Goal: Task Accomplishment & Management: Use online tool/utility

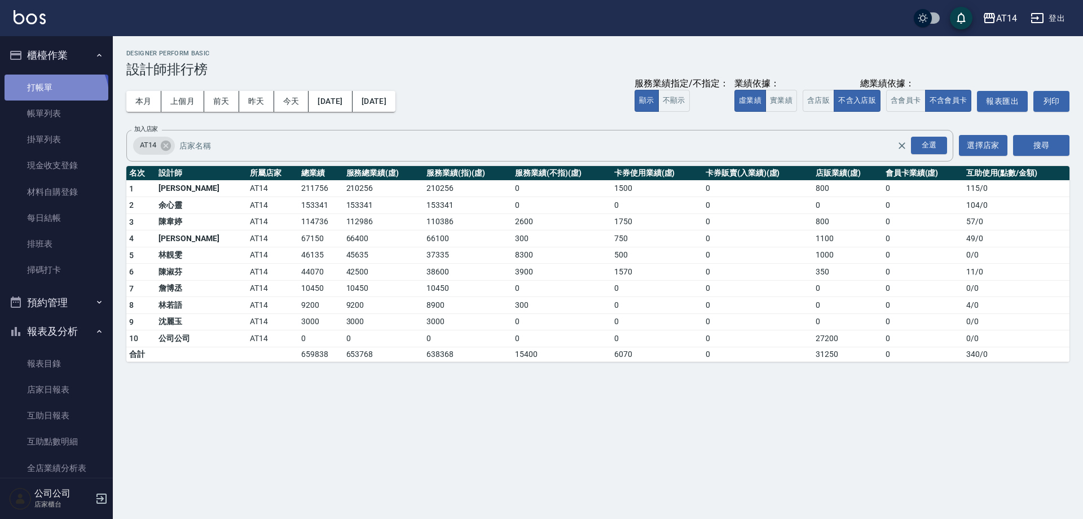
click at [54, 95] on link "打帳單" at bounding box center [57, 87] width 104 height 26
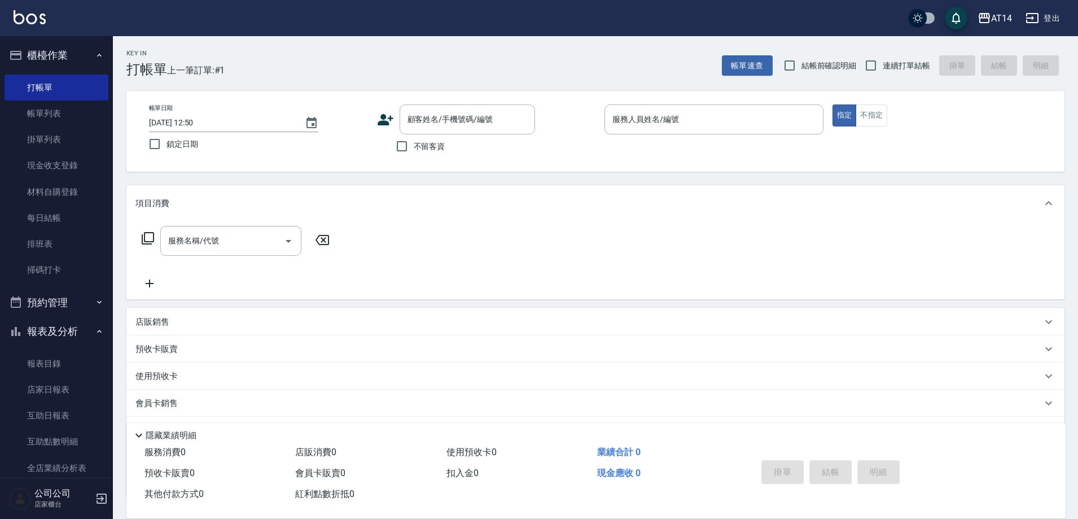
click at [438, 147] on span "不留客資" at bounding box center [430, 147] width 32 height 12
click at [414, 147] on input "不留客資" at bounding box center [402, 146] width 24 height 24
checkbox input "true"
drag, startPoint x: 589, startPoint y: 133, endPoint x: 625, endPoint y: 135, distance: 35.6
click at [594, 133] on div "顧客姓名/手機號碼/編號 顧客姓名/手機號碼/編號" at bounding box center [486, 119] width 219 height 30
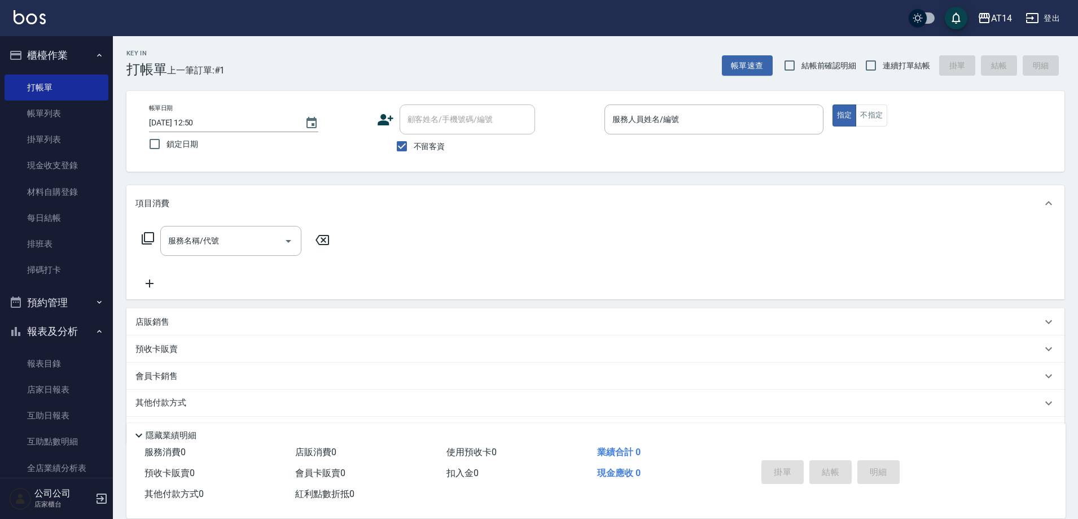
click at [625, 135] on p at bounding box center [713, 140] width 219 height 12
click at [629, 126] on input "服務人員姓名/編號" at bounding box center [713, 119] width 209 height 20
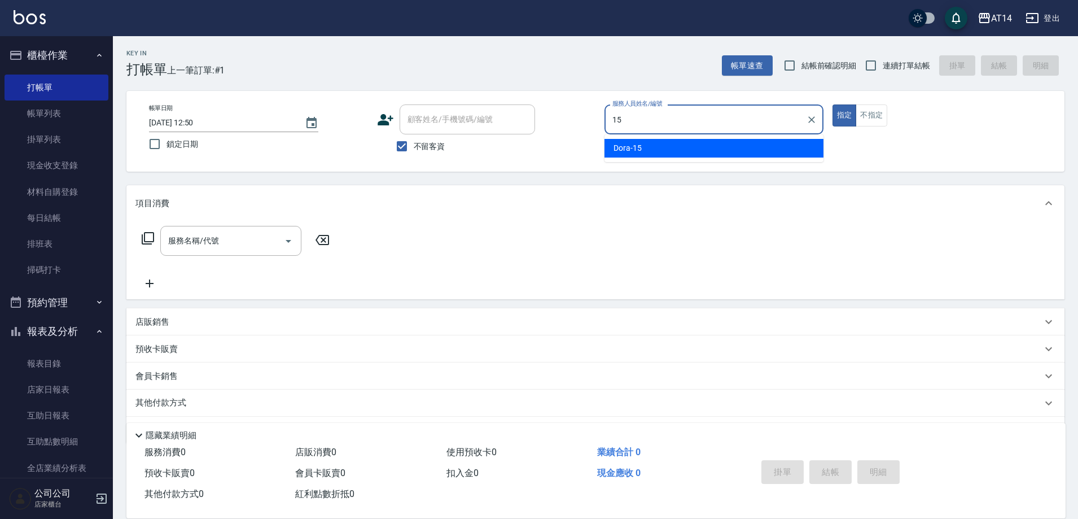
type input "Dora-15"
type button "true"
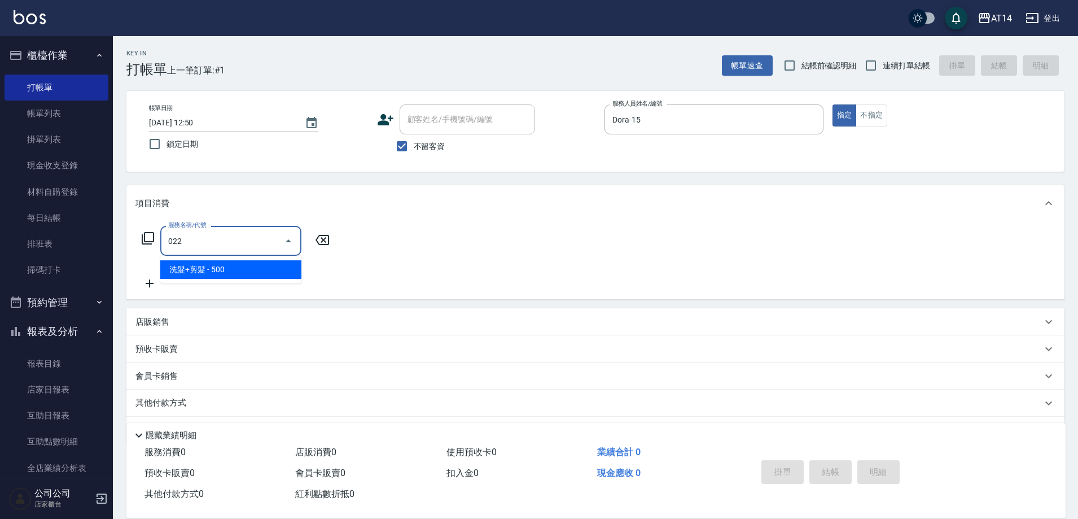
type input "洗髮+剪髮(022)"
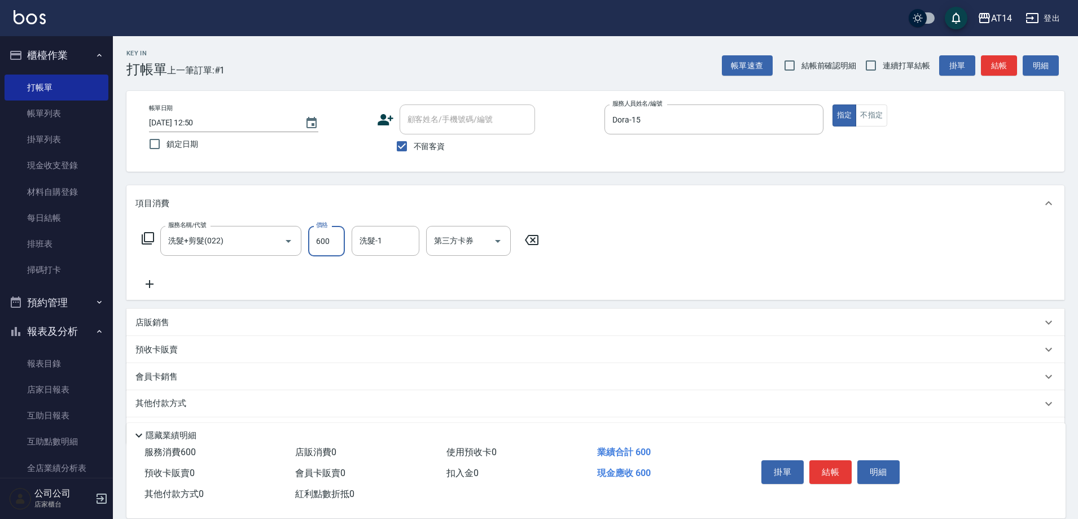
type input "600"
click at [876, 64] on input "連續打單結帳" at bounding box center [871, 66] width 24 height 24
checkbox input "true"
drag, startPoint x: 392, startPoint y: 264, endPoint x: 402, endPoint y: 254, distance: 14.0
click at [396, 261] on div "服務名稱/代號 洗髮+剪髮(022) 服務名稱/代號 價格 600 價格 洗髮-1 洗髮-1 第三方卡券 第三方卡券" at bounding box center [340, 258] width 410 height 65
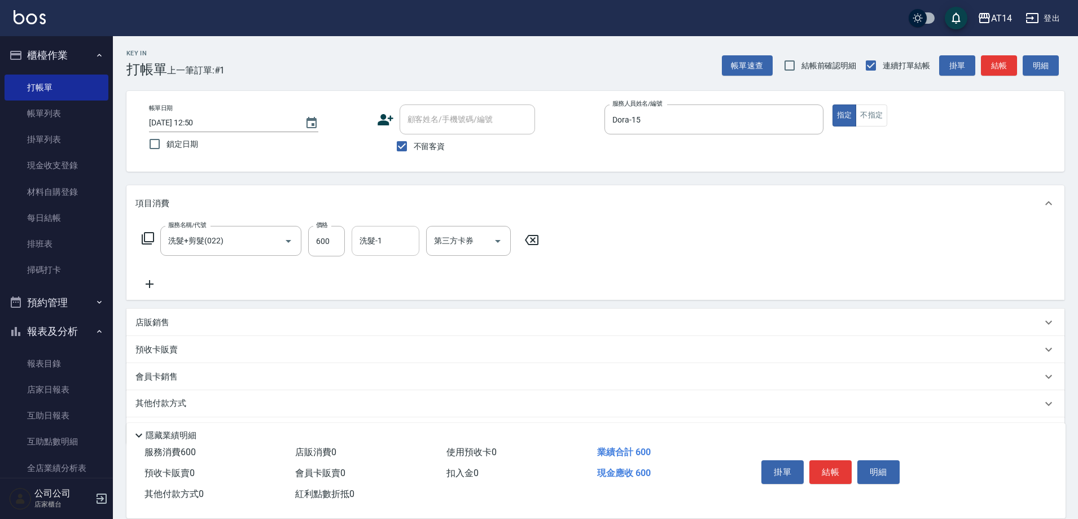
click at [403, 245] on input "洗髮-1" at bounding box center [386, 241] width 58 height 20
type input "[PERSON_NAME]-67"
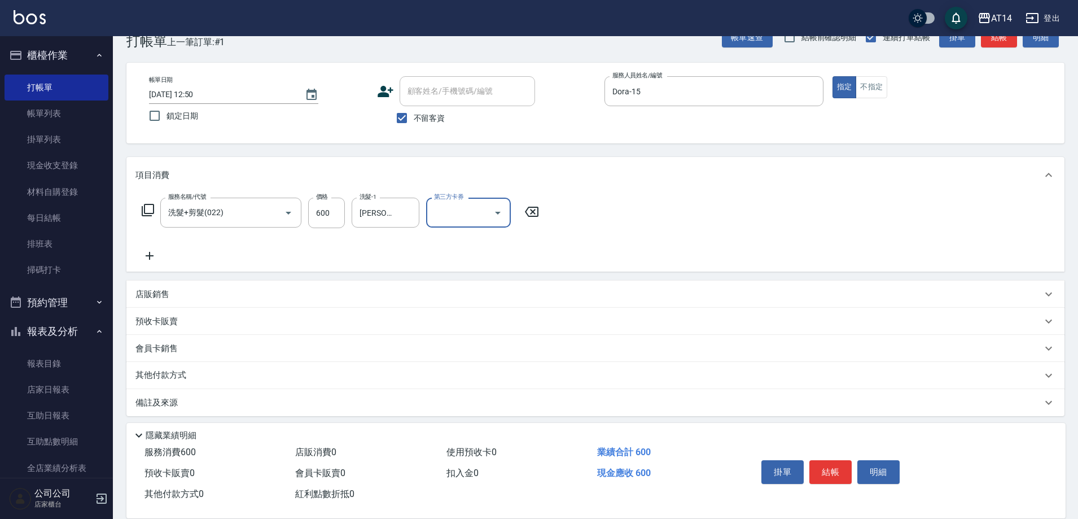
scroll to position [34, 0]
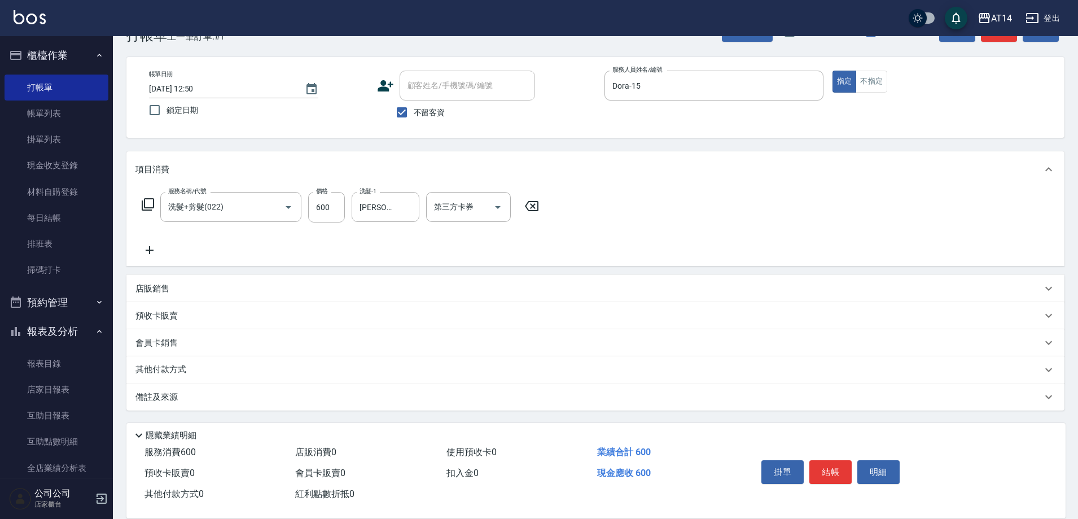
click at [366, 389] on div "備註及來源" at bounding box center [595, 396] width 938 height 27
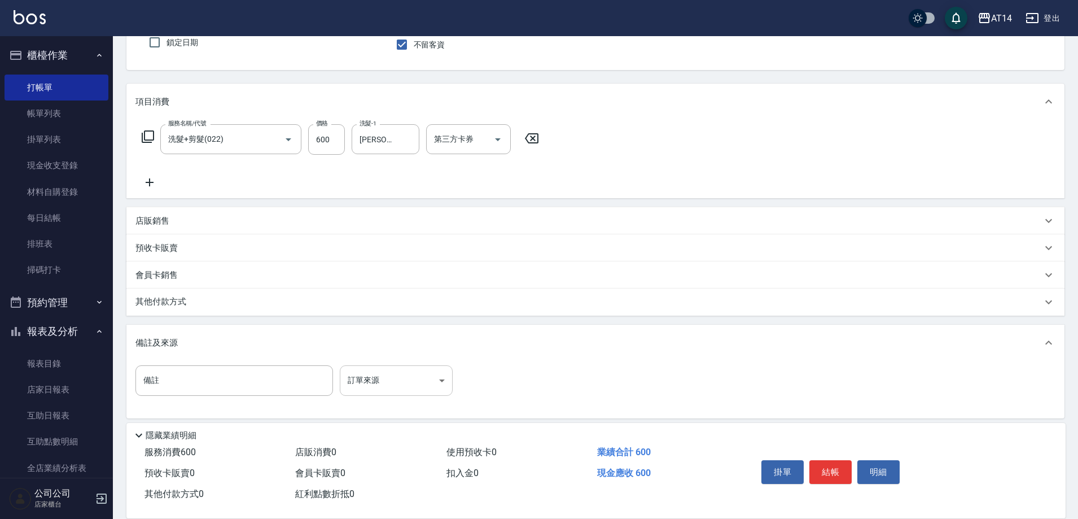
scroll to position [103, 0]
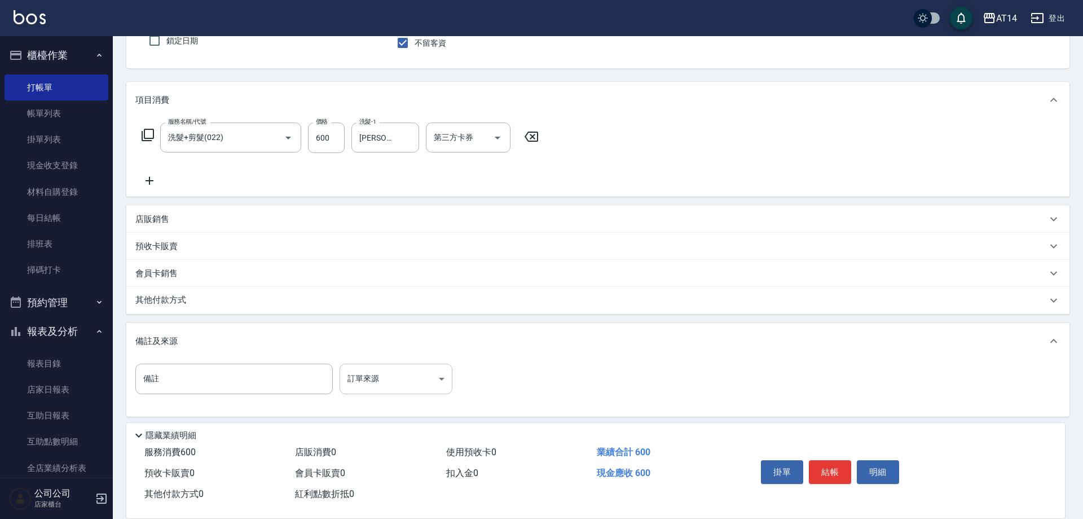
click at [391, 378] on body "AT14 登出 櫃檯作業 打帳單 帳單列表 掛單列表 現金收支登錄 材料自購登錄 每日結帳 排班表 掃碼打卡 預約管理 預約管理 單日預約紀錄 單週預約紀錄 …" at bounding box center [541, 211] width 1083 height 628
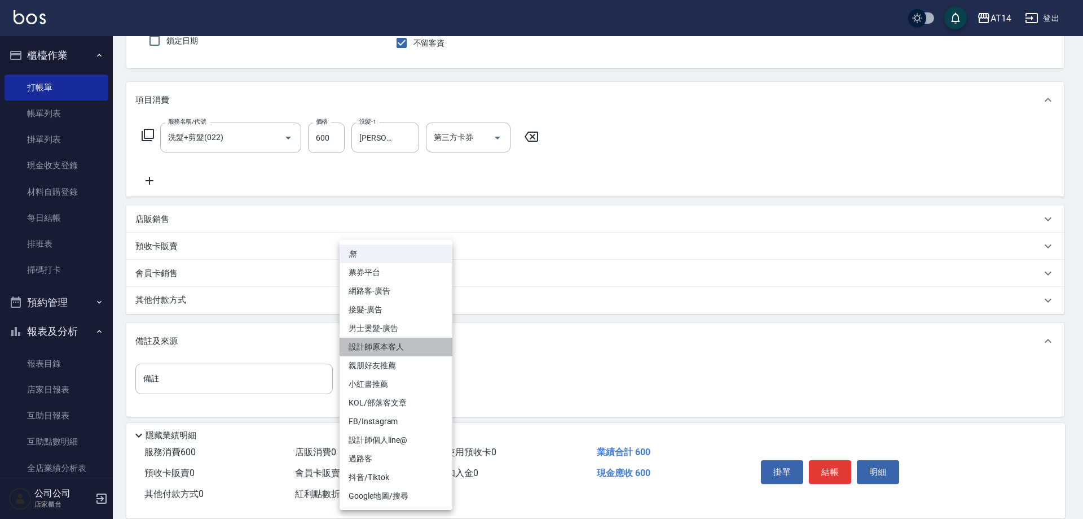
click at [401, 345] on li "設計師原本客人" at bounding box center [396, 346] width 113 height 19
type input "設計師原本客人"
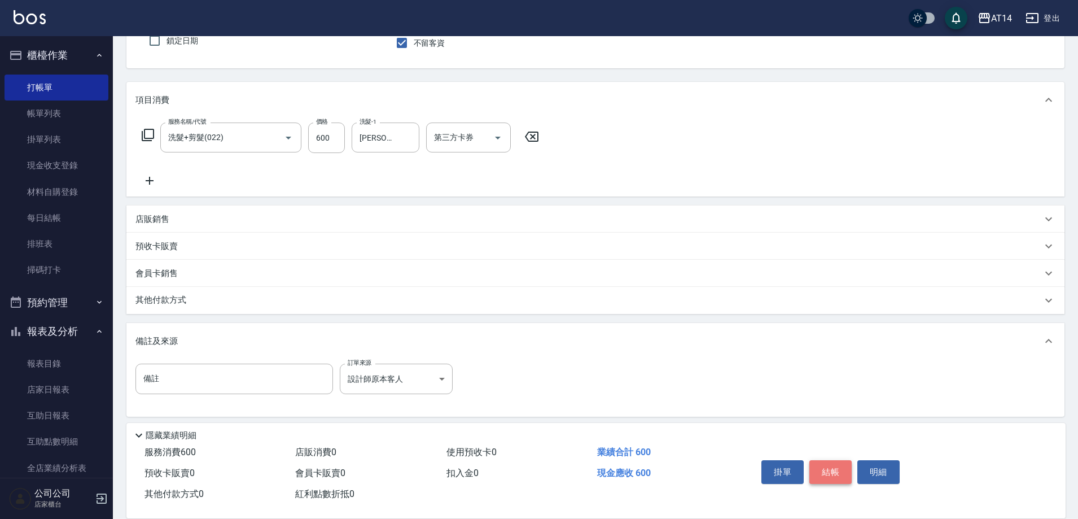
click at [841, 469] on button "結帳" at bounding box center [830, 472] width 42 height 24
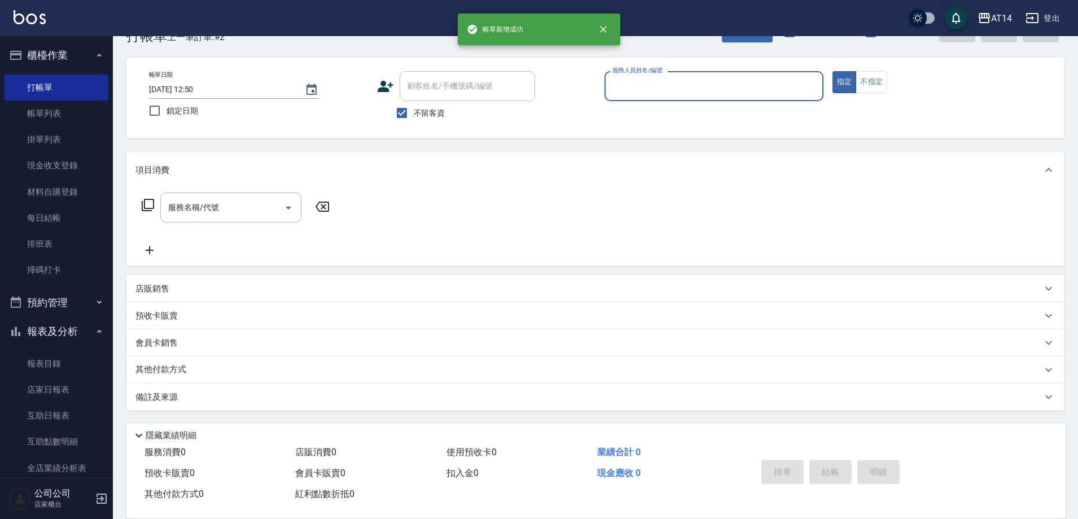
scroll to position [33, 0]
